Goal: Transaction & Acquisition: Purchase product/service

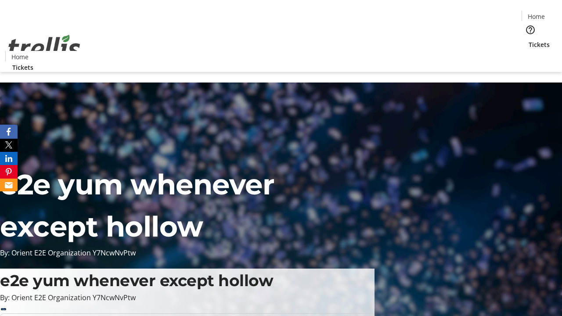
click at [529, 40] on span "Tickets" at bounding box center [539, 44] width 21 height 9
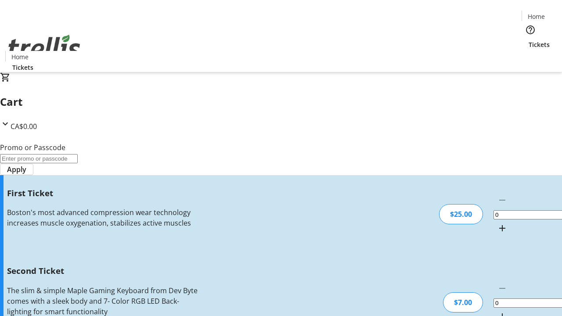
click at [497, 223] on mat-icon "Increment by one" at bounding box center [502, 228] width 11 height 11
type input "1"
click at [497, 311] on mat-icon "Increment by one" at bounding box center [502, 316] width 11 height 11
type input "2"
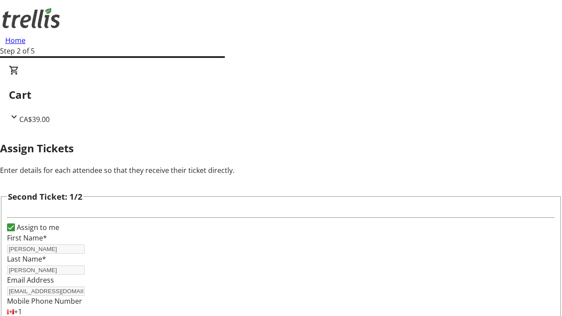
scroll to position [144, 0]
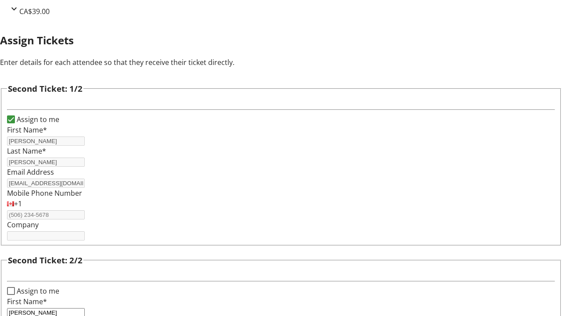
type input "[PERSON_NAME]"
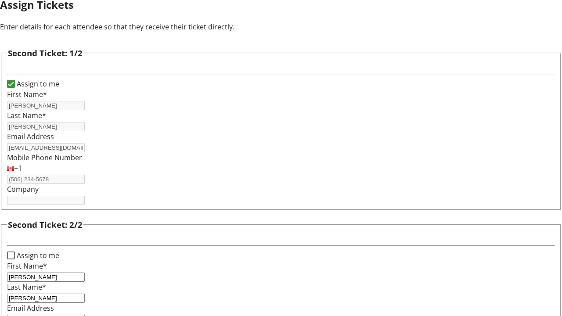
type input "[EMAIL_ADDRESS][DOMAIN_NAME]"
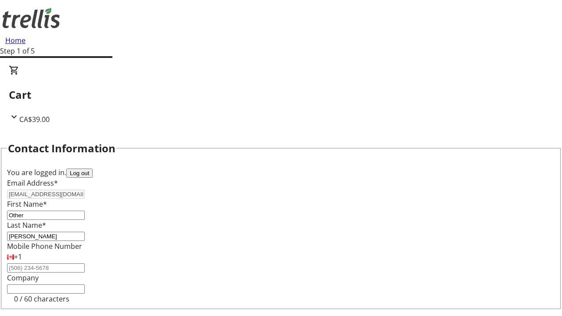
type input "Other"
type input "Name"
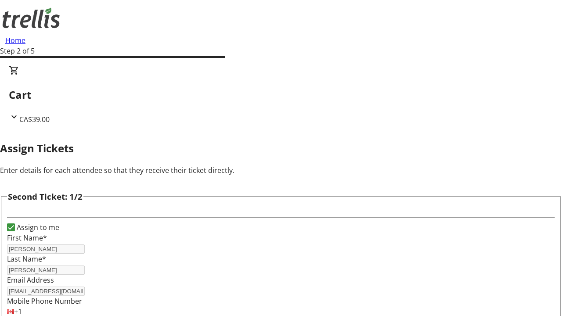
type input "New"
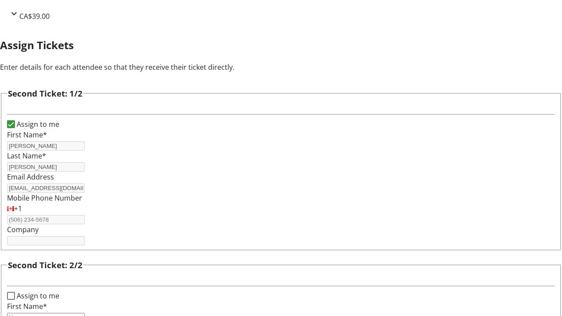
type input "Name"
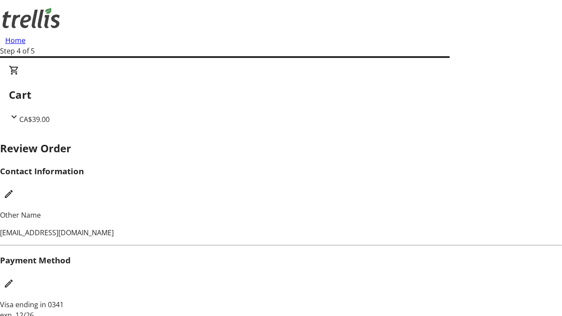
click at [14, 279] on mat-icon "Edit Payment Method" at bounding box center [9, 284] width 11 height 11
